Goal: Task Accomplishment & Management: Use online tool/utility

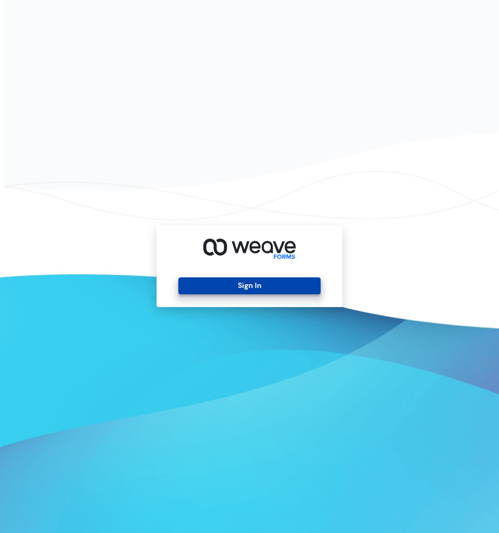
click at [250, 286] on button "Sign In" at bounding box center [249, 285] width 142 height 17
